Goal: Task Accomplishment & Management: Use online tool/utility

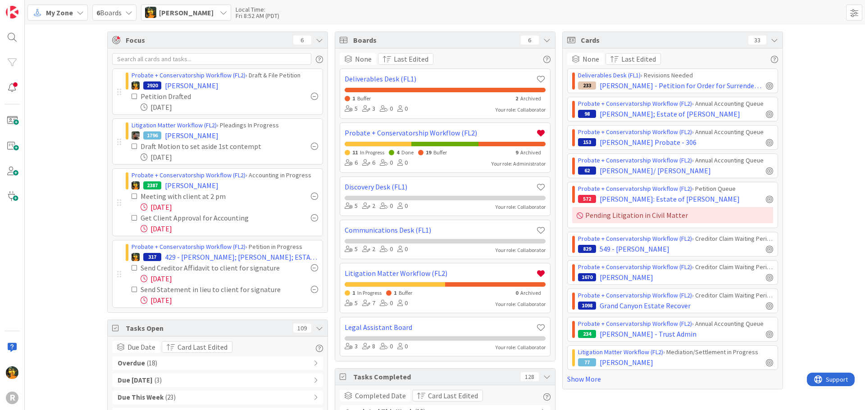
click at [172, 15] on span "[PERSON_NAME]" at bounding box center [186, 12] width 54 height 11
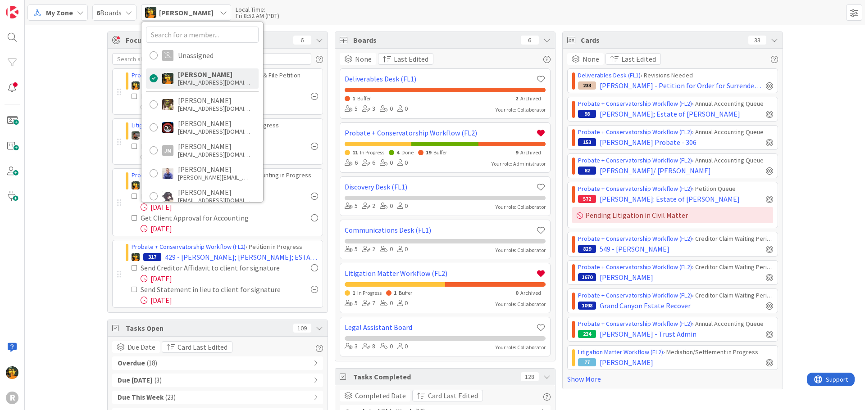
click at [51, 17] on span "My Zone" at bounding box center [59, 12] width 27 height 11
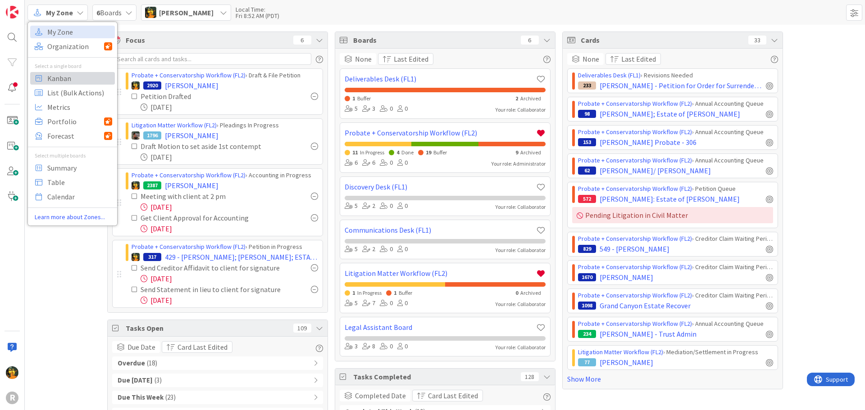
click at [61, 81] on span "Kanban" at bounding box center [79, 79] width 65 height 14
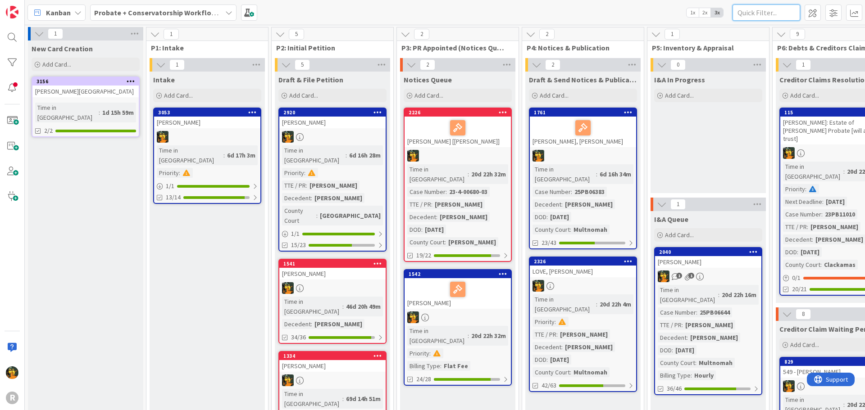
click at [771, 18] on input "text" at bounding box center [766, 13] width 68 height 16
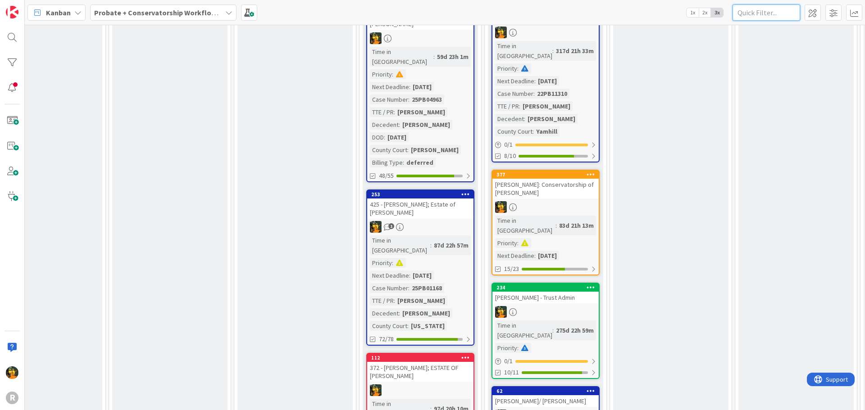
scroll to position [765, 413]
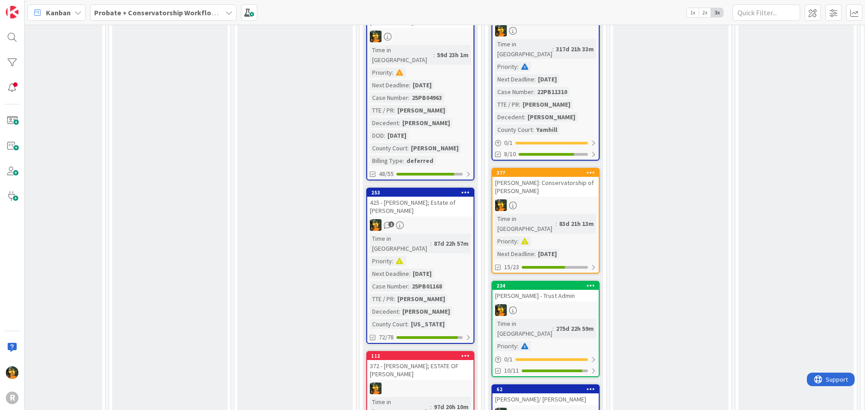
click at [568, 177] on div "BAILEY: Conservatorship of Jennifer Bailey" at bounding box center [545, 187] width 106 height 20
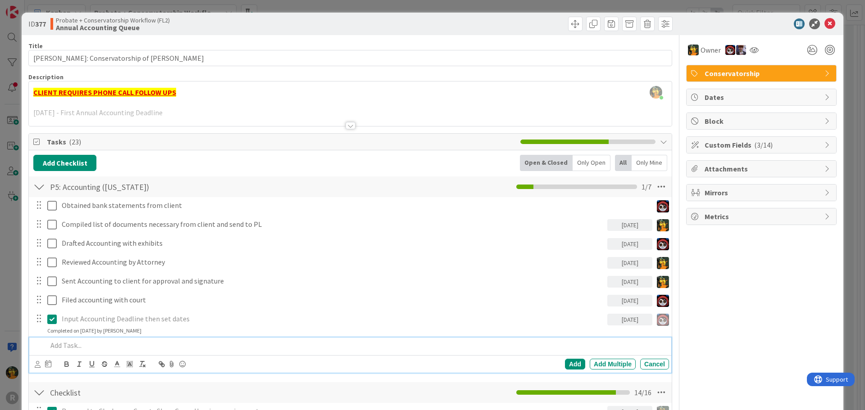
click at [99, 349] on p at bounding box center [356, 345] width 618 height 10
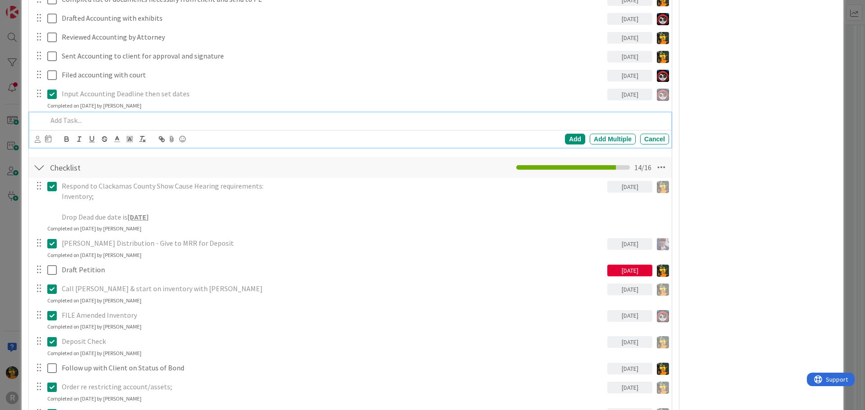
scroll to position [450, 0]
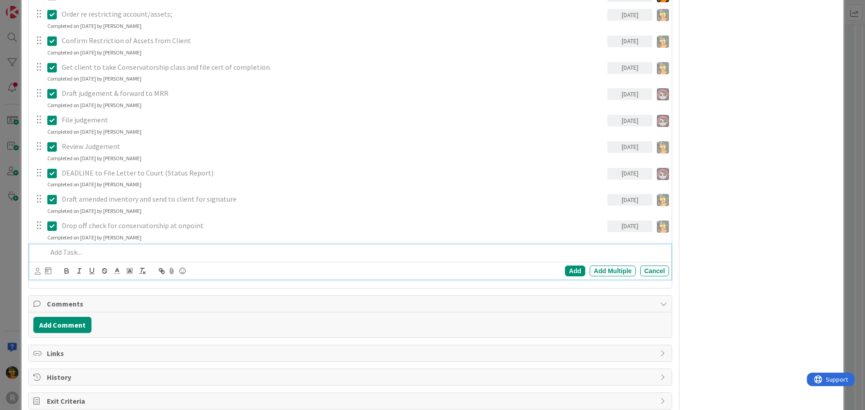
click at [86, 248] on p at bounding box center [356, 252] width 618 height 10
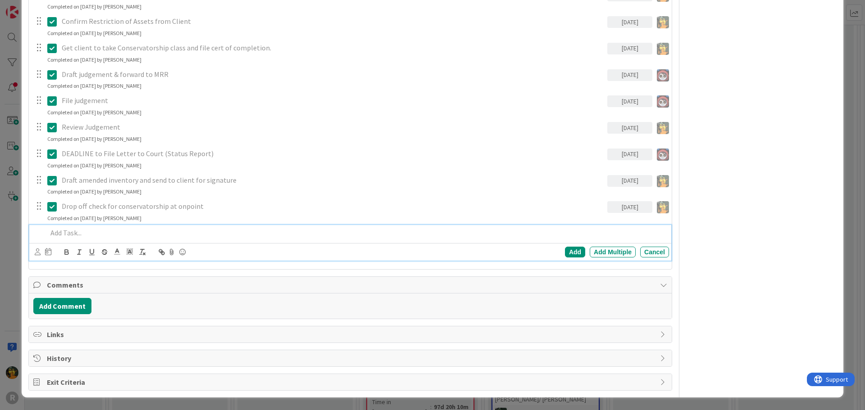
scroll to position [579, 0]
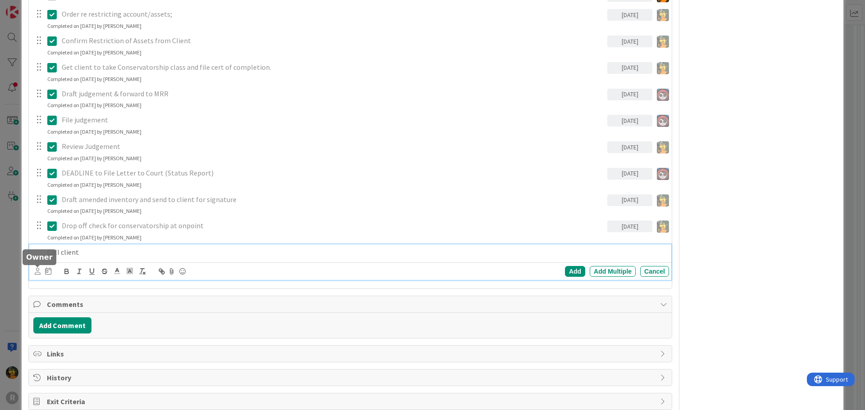
click at [37, 270] on icon at bounding box center [38, 271] width 6 height 7
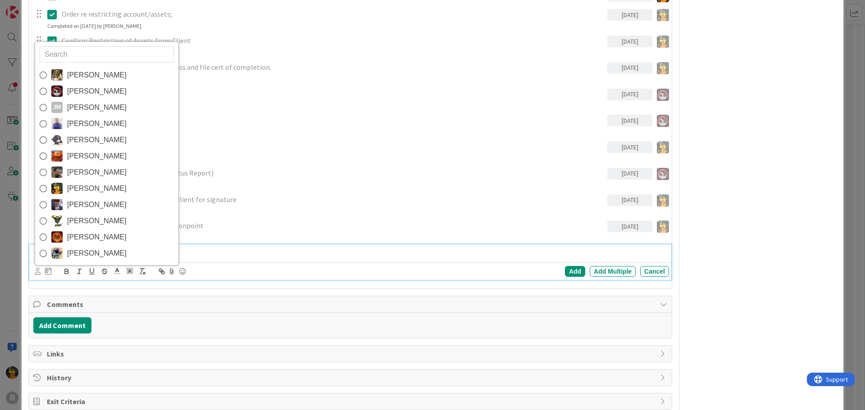
click at [80, 191] on span "[PERSON_NAME]" at bounding box center [96, 189] width 59 height 14
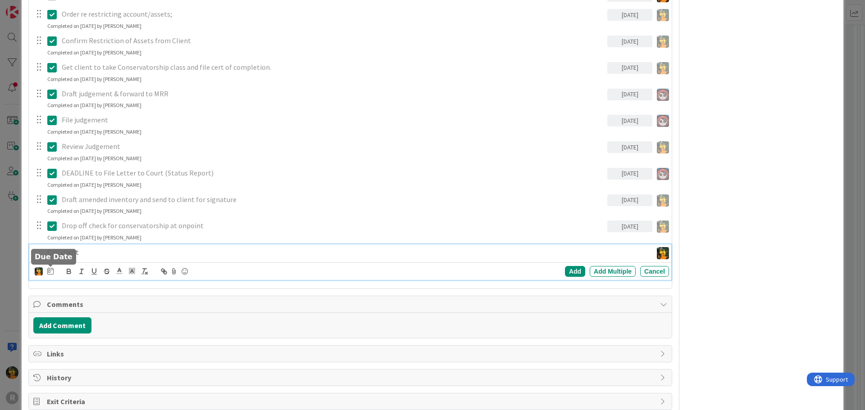
click at [50, 273] on icon at bounding box center [50, 270] width 6 height 7
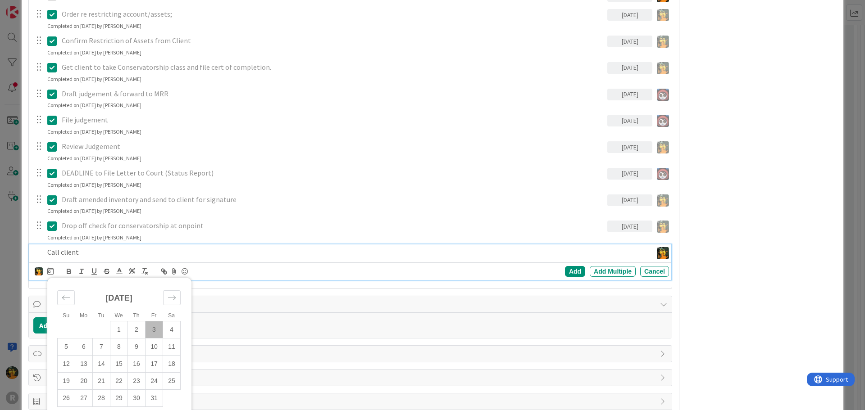
click at [151, 329] on td "3" at bounding box center [154, 329] width 18 height 17
type input "[DATE]"
click at [565, 271] on div "Add" at bounding box center [575, 271] width 20 height 11
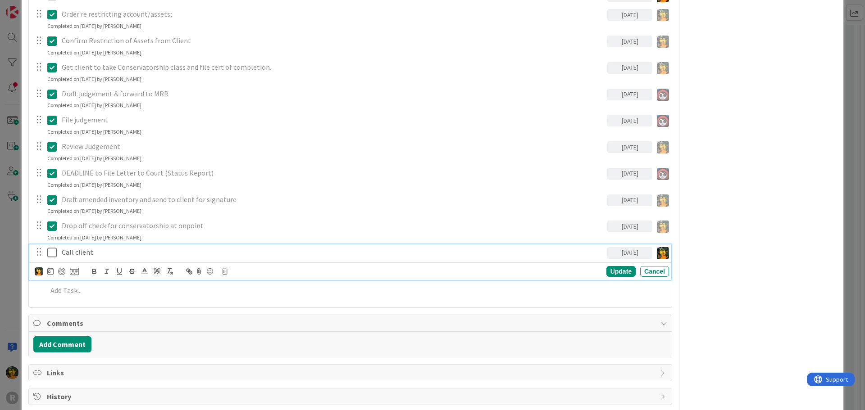
click at [221, 253] on p "Call client" at bounding box center [333, 252] width 542 height 10
click at [59, 271] on div at bounding box center [61, 271] width 7 height 7
click at [618, 273] on div "Update" at bounding box center [620, 271] width 29 height 11
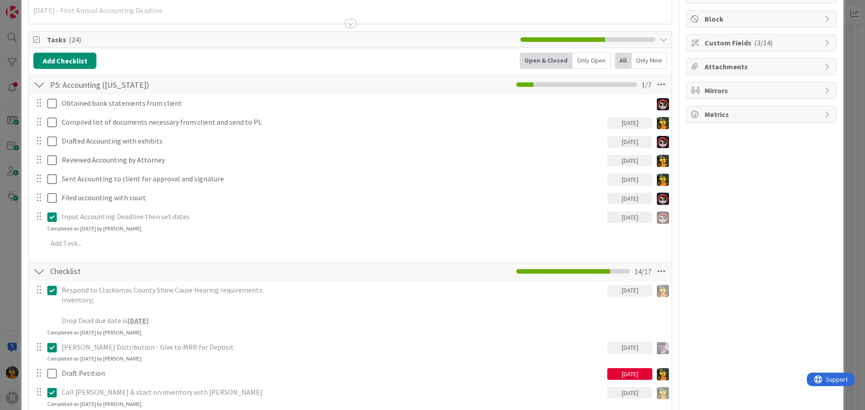
scroll to position [0, 0]
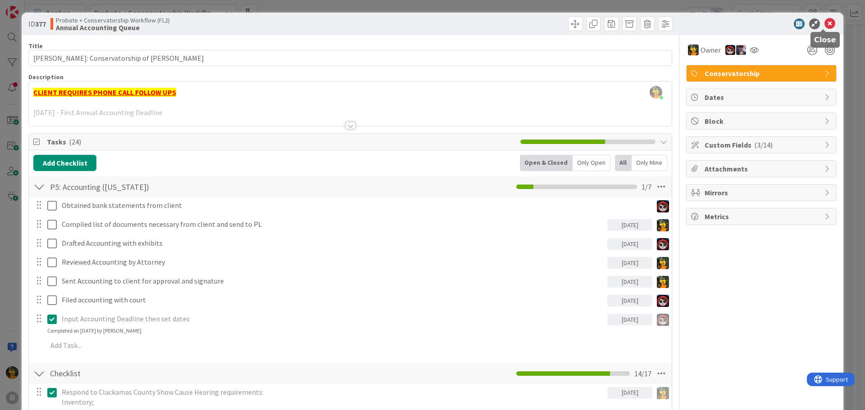
click at [824, 22] on icon at bounding box center [829, 23] width 11 height 11
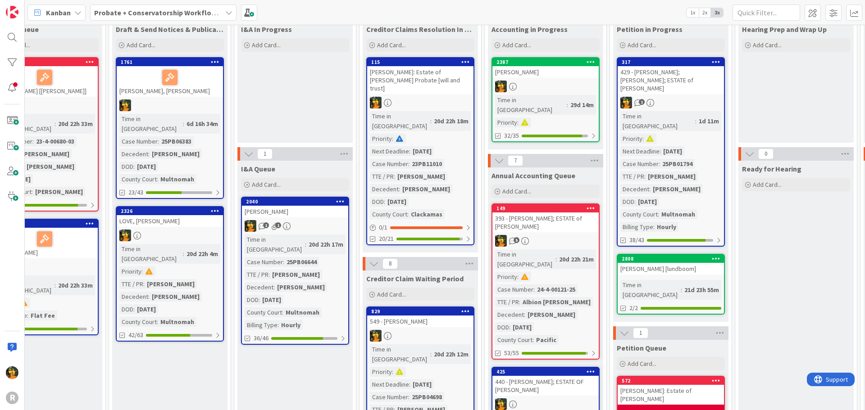
scroll to position [0, 413]
